Goal: Find specific page/section: Find specific page/section

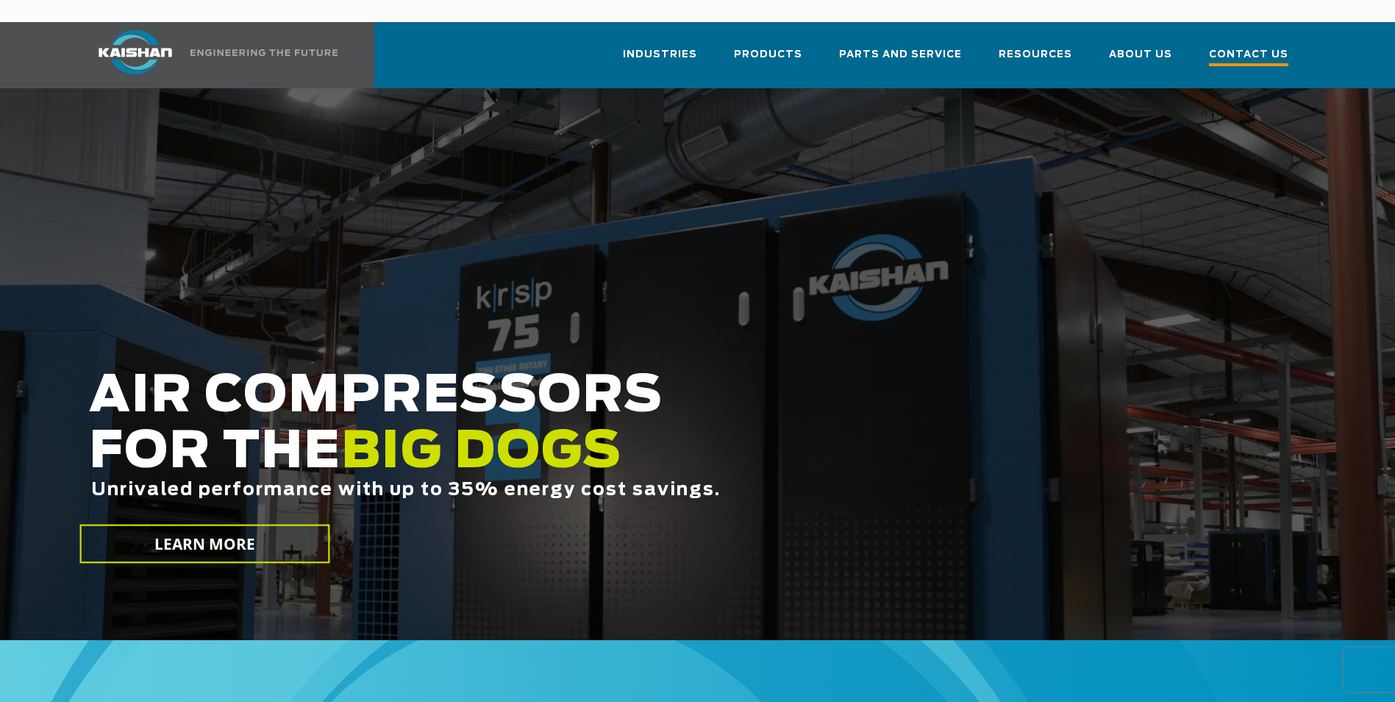
click at [1254, 46] on span "Contact Us" at bounding box center [1248, 56] width 79 height 20
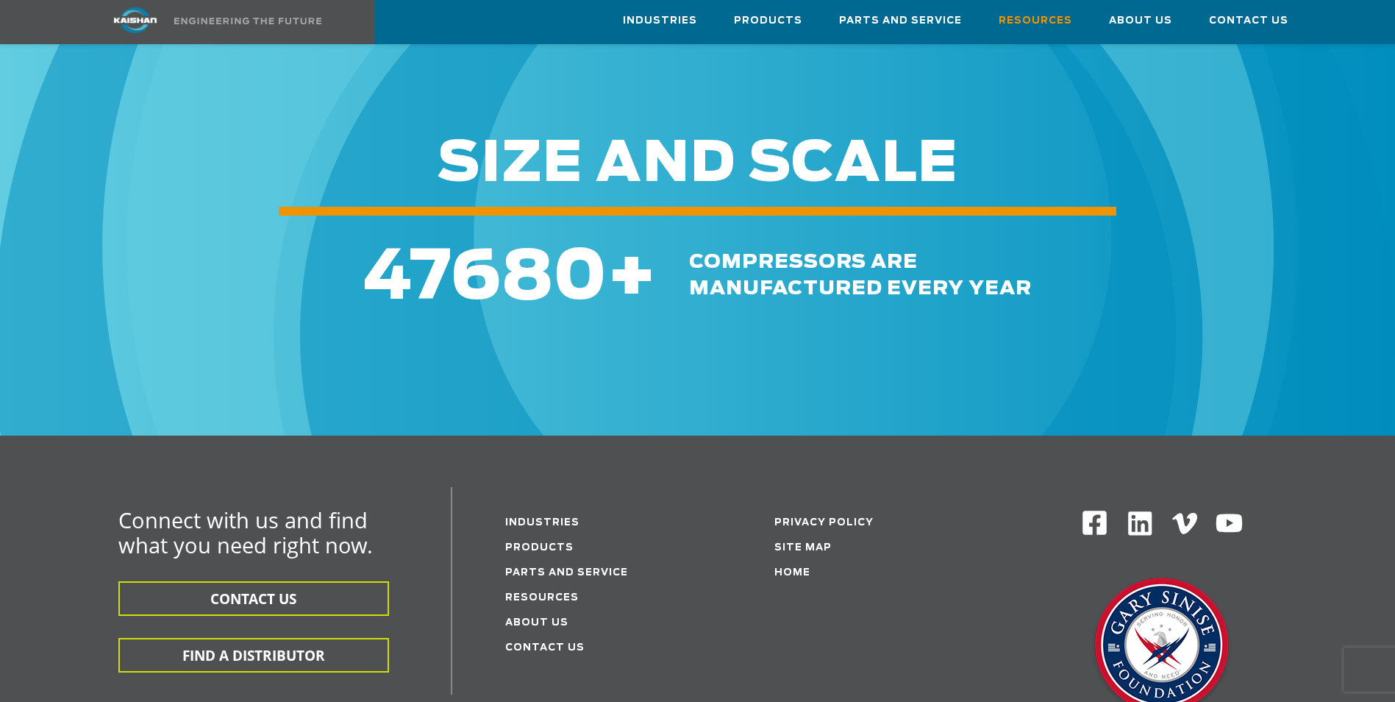
scroll to position [1874, 0]
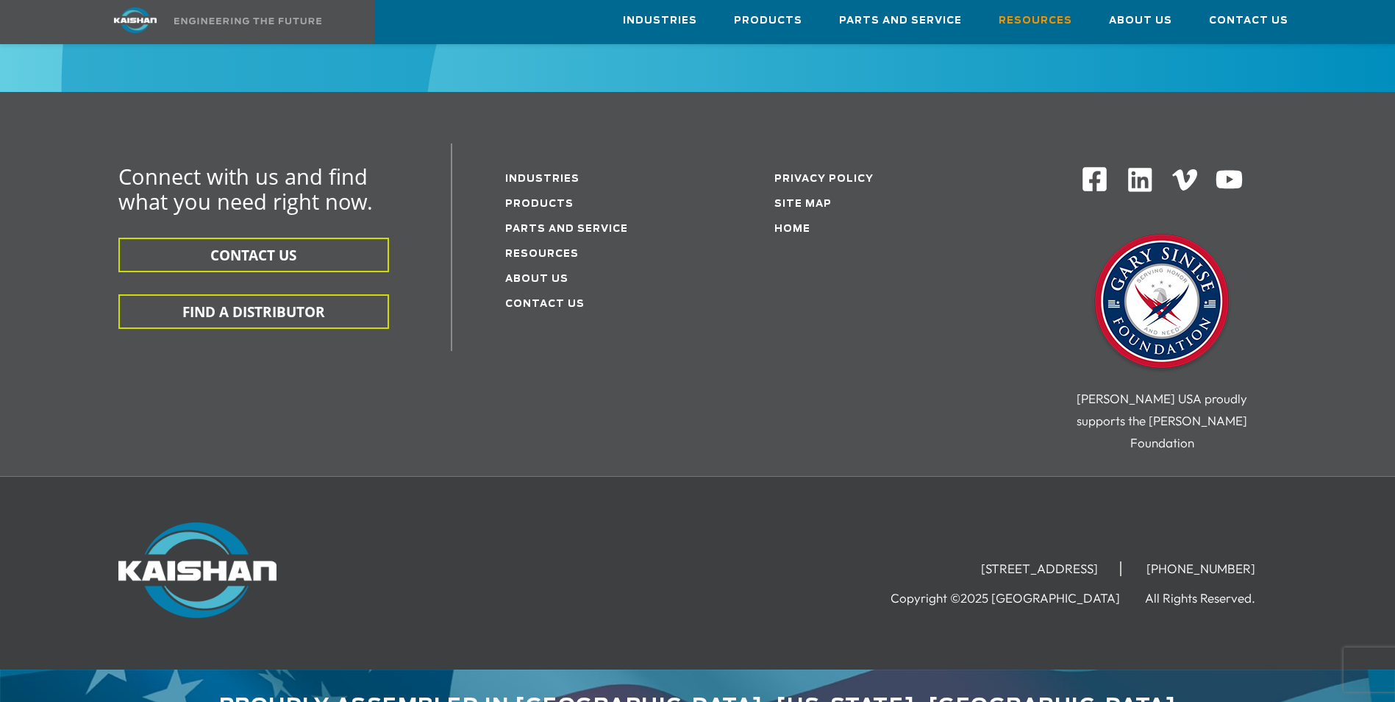
click at [679, 291] on li "Contact Us" at bounding box center [601, 303] width 193 height 25
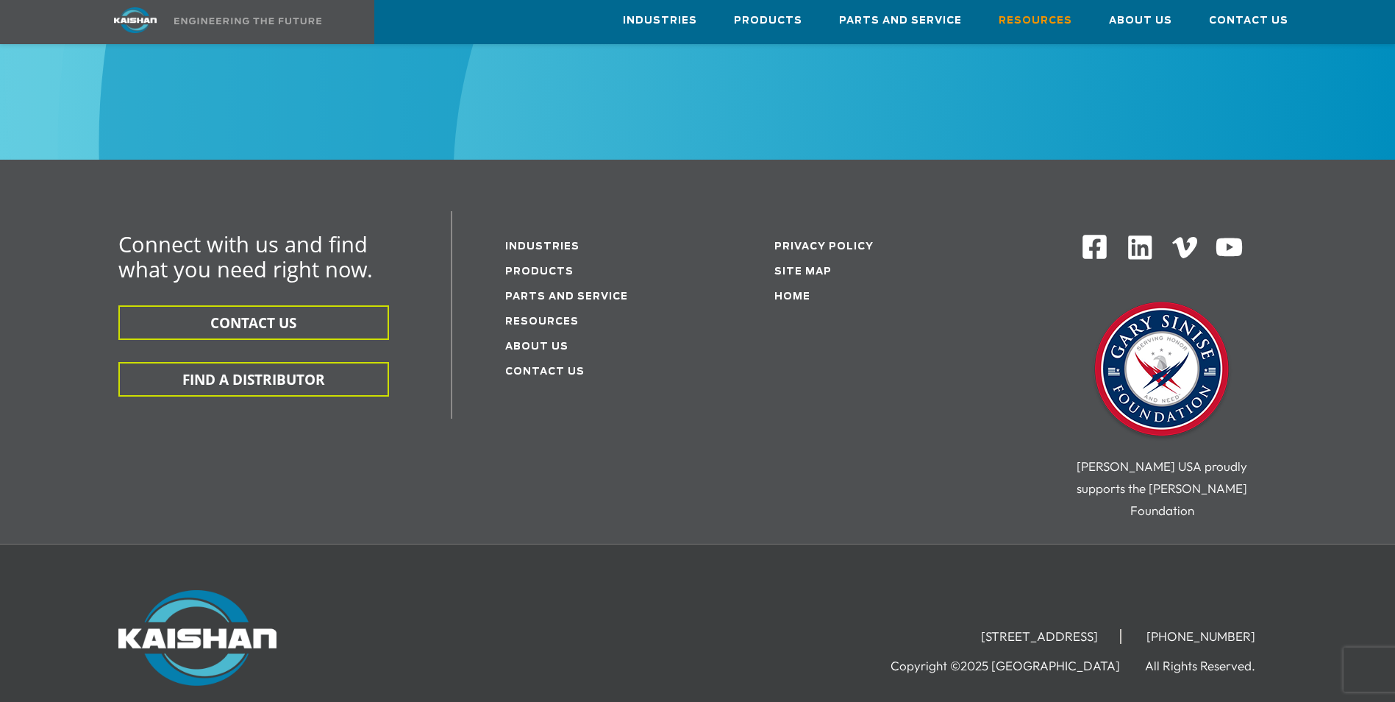
scroll to position [1805, 0]
click at [516, 319] on link "Resources" at bounding box center [542, 324] width 74 height 10
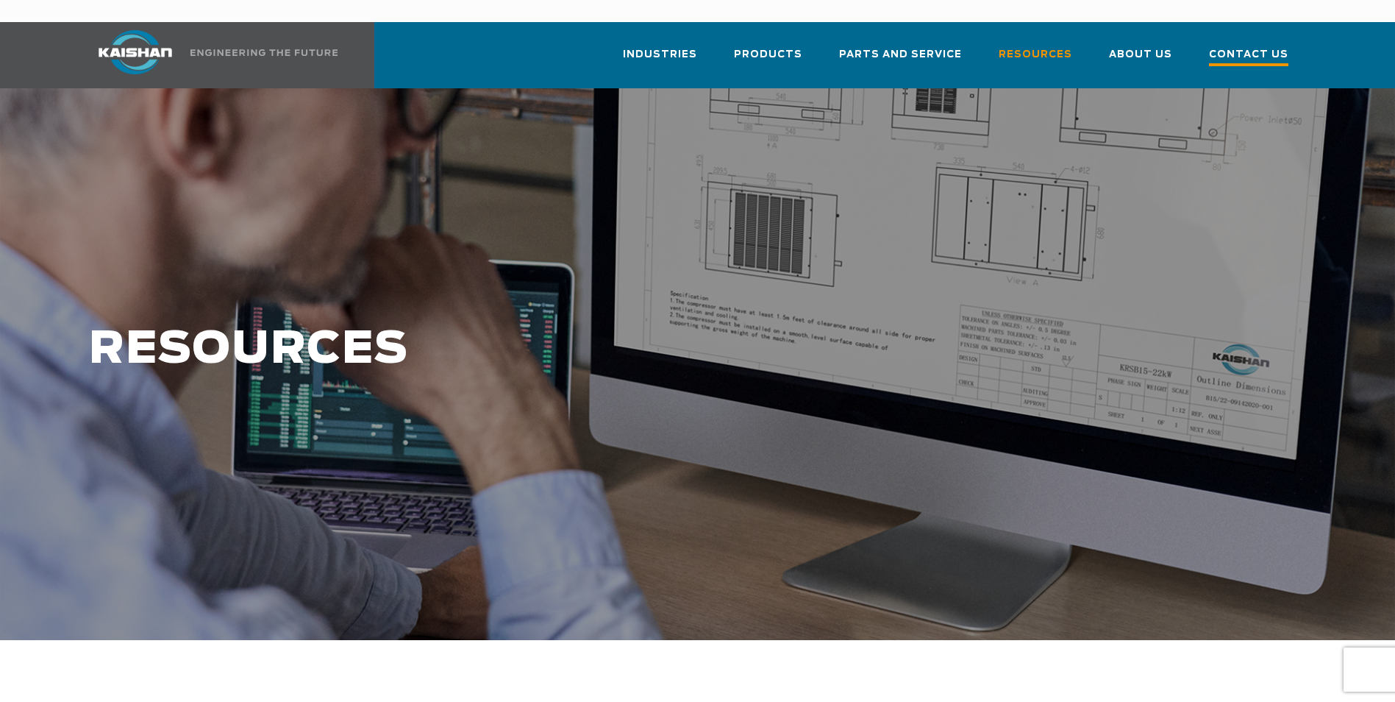
click at [1244, 46] on span "Contact Us" at bounding box center [1248, 56] width 79 height 20
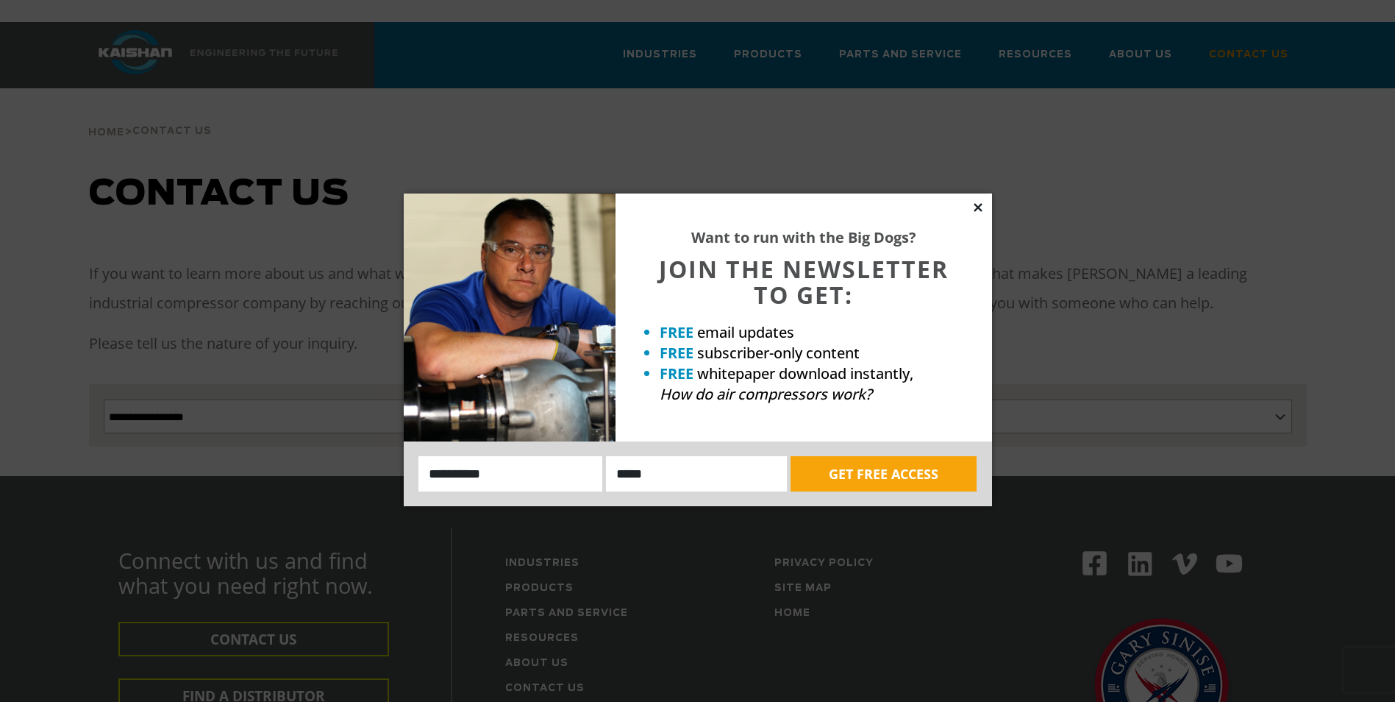
click at [980, 207] on icon at bounding box center [978, 207] width 13 height 13
